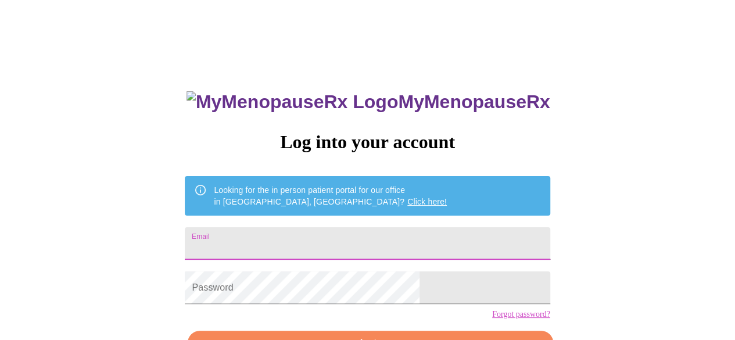
click at [346, 239] on input "Email" at bounding box center [367, 243] width 365 height 33
type input "jmciu@yahoo.com"
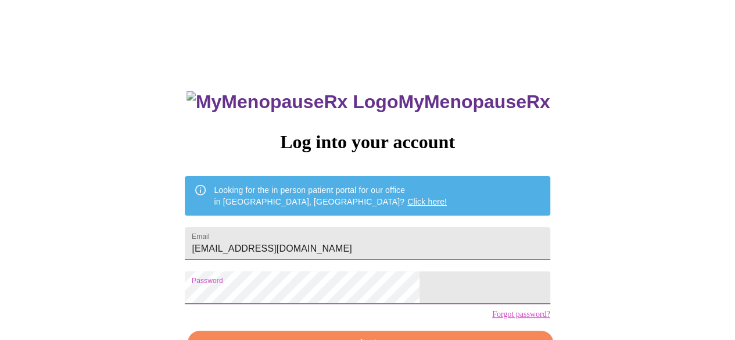
scroll to position [73, 0]
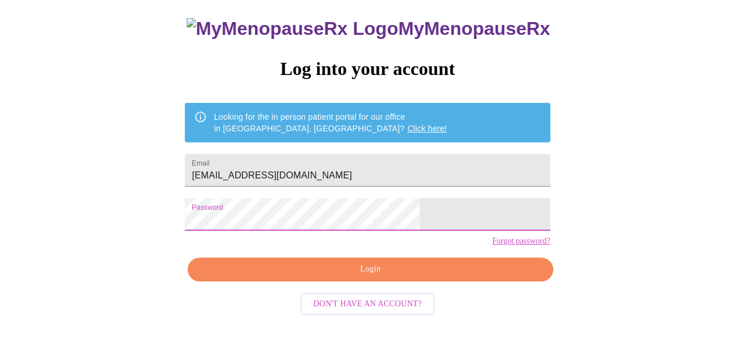
click at [412, 277] on span "Login" at bounding box center [370, 269] width 338 height 15
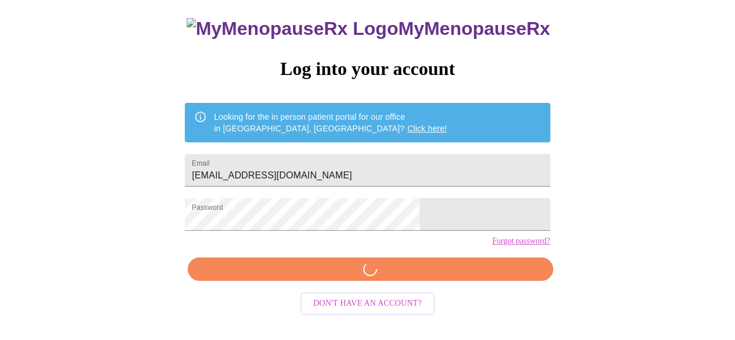
scroll to position [73, 0]
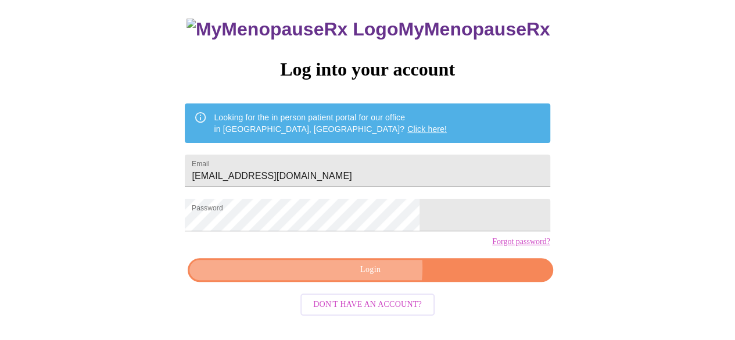
click at [366, 277] on span "Login" at bounding box center [370, 270] width 338 height 15
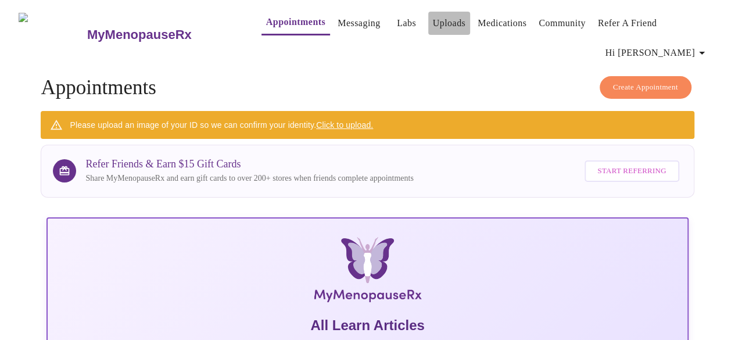
click at [435, 24] on link "Uploads" at bounding box center [449, 23] width 33 height 16
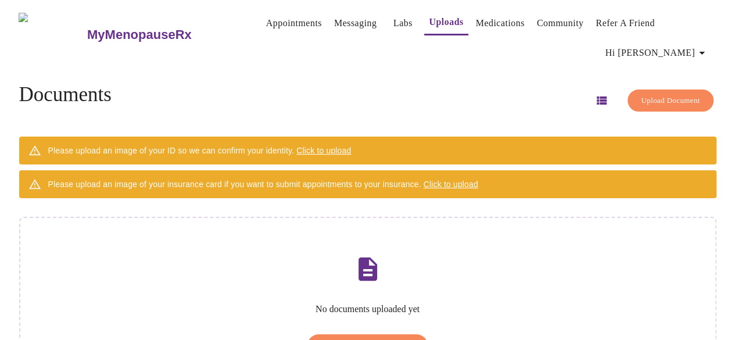
click at [393, 24] on link "Labs" at bounding box center [402, 23] width 19 height 16
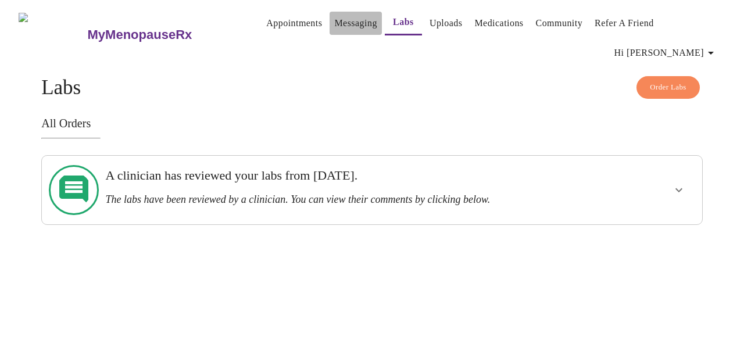
click at [337, 26] on link "Messaging" at bounding box center [355, 23] width 42 height 16
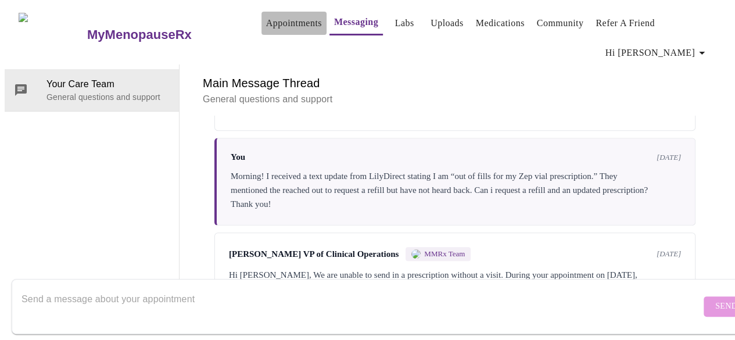
click at [266, 22] on link "Appointments" at bounding box center [294, 23] width 56 height 16
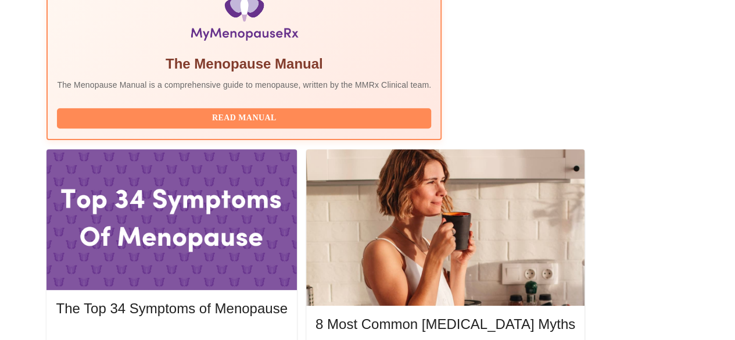
scroll to position [463, 0]
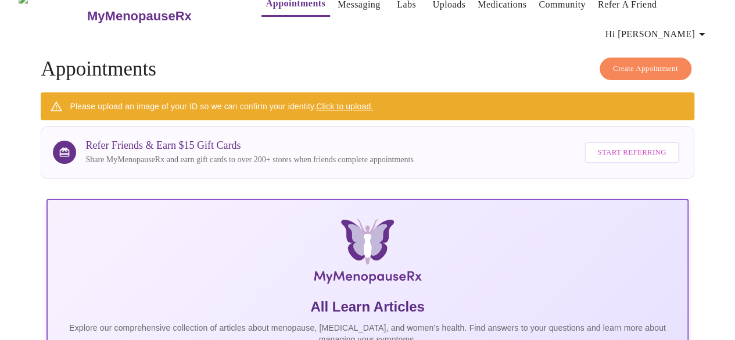
scroll to position [0, 0]
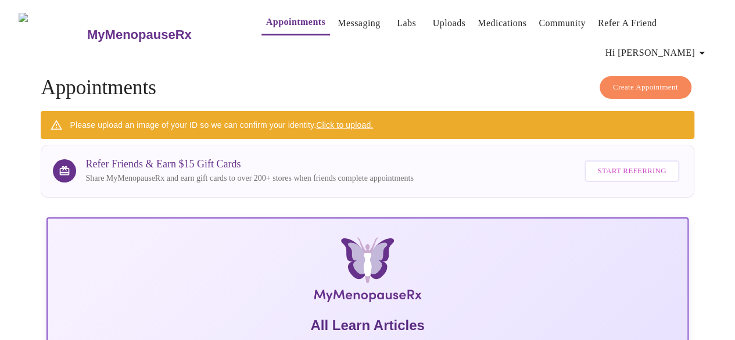
click at [703, 46] on icon "button" at bounding box center [702, 53] width 14 height 14
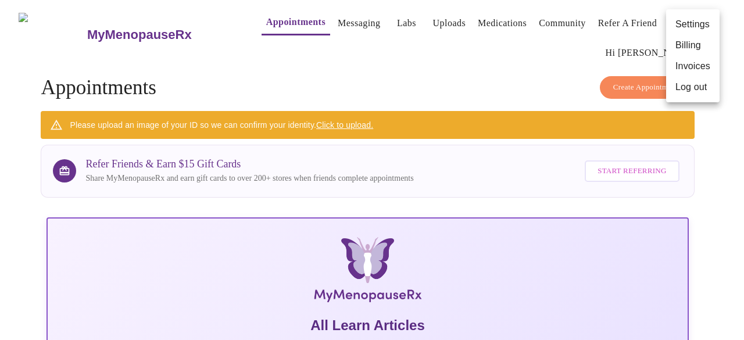
click at [690, 90] on li "Log out" at bounding box center [692, 87] width 53 height 21
